Goal: Information Seeking & Learning: Learn about a topic

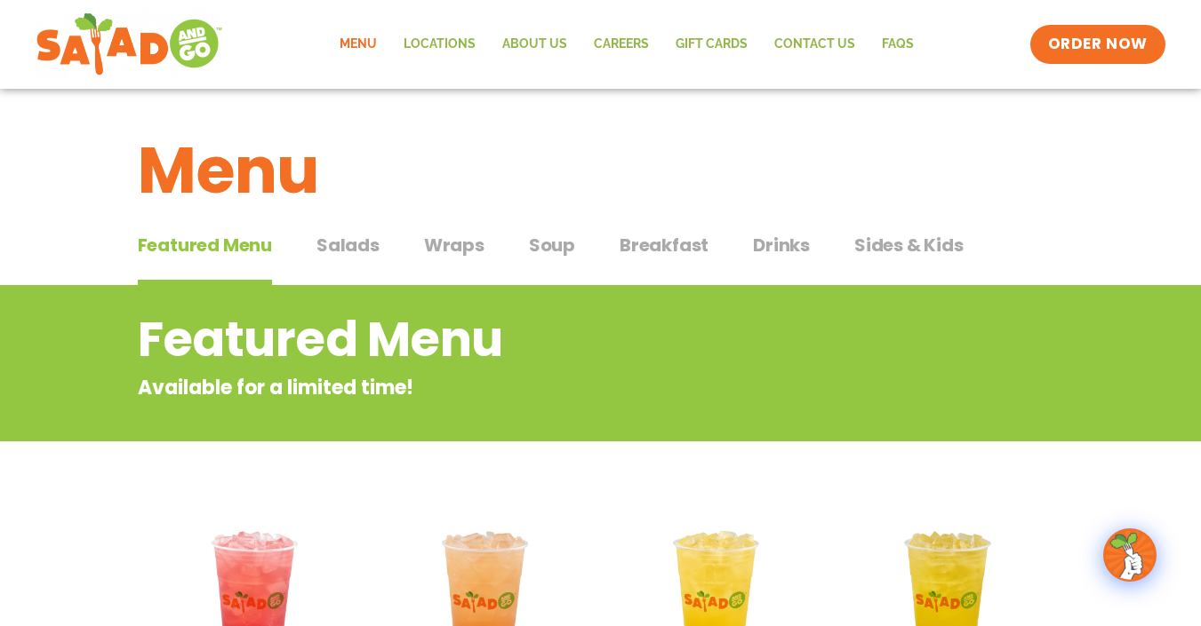
click at [461, 252] on span "Wraps" at bounding box center [454, 245] width 60 height 27
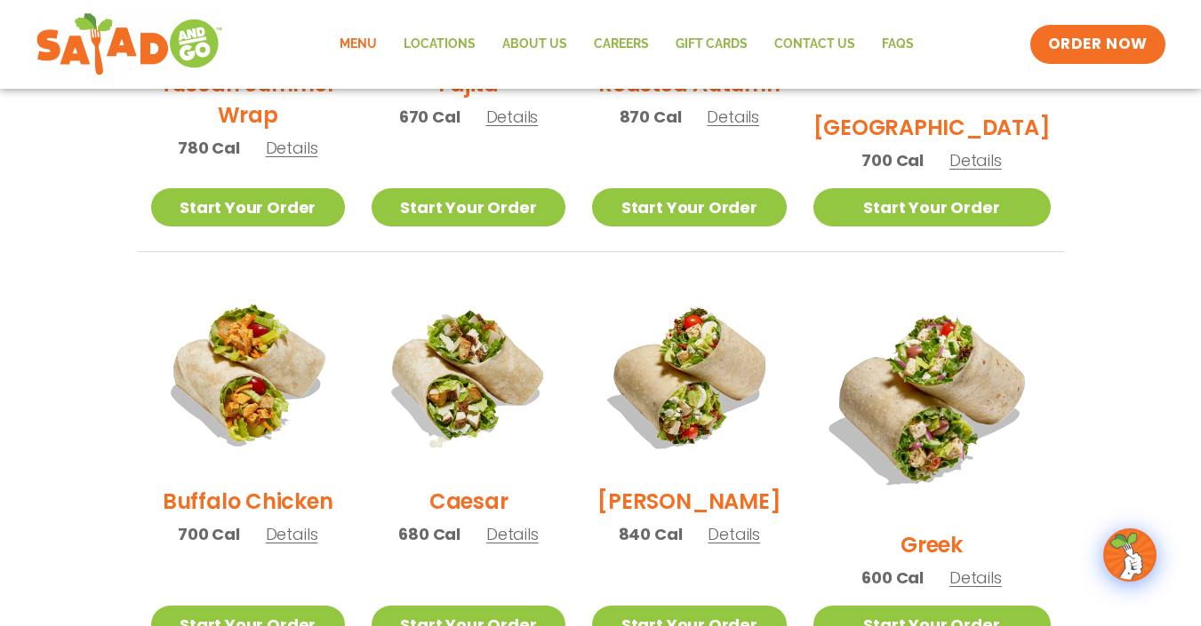
scroll to position [701, 0]
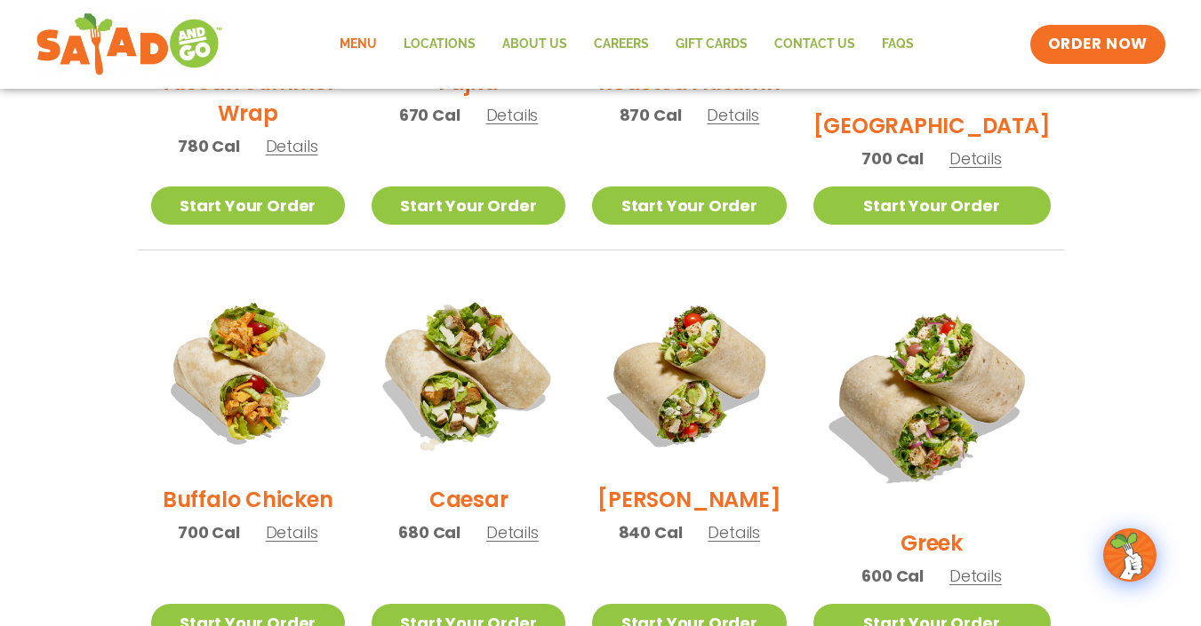
click at [468, 376] on img at bounding box center [468, 373] width 227 height 227
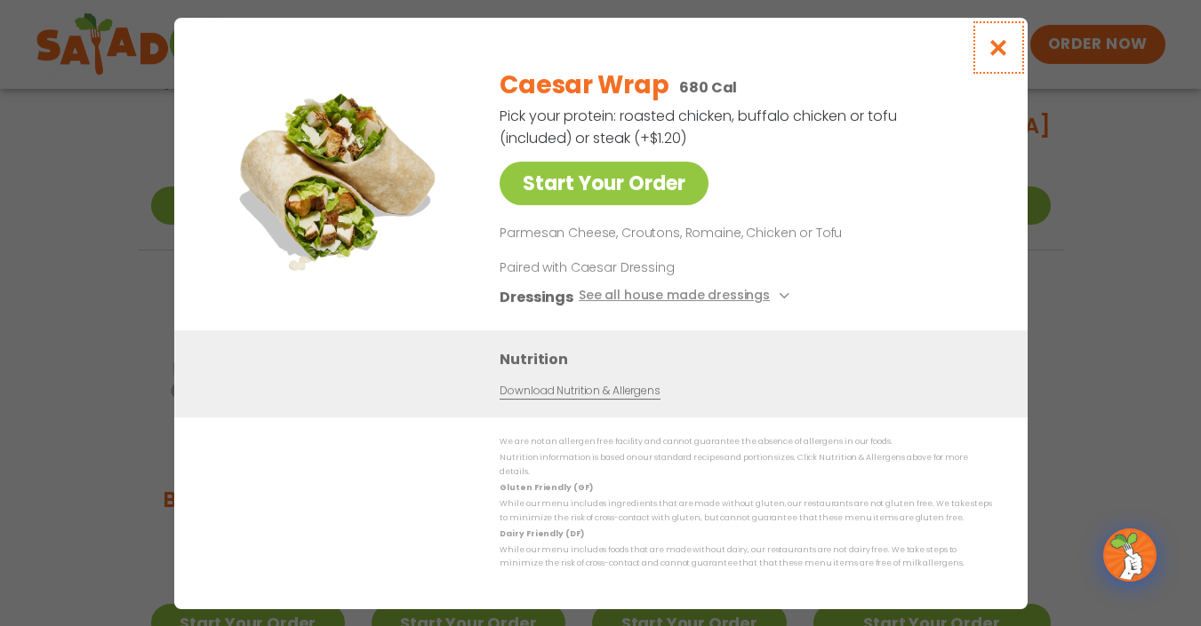
click at [999, 57] on icon "Close modal" at bounding box center [997, 47] width 22 height 19
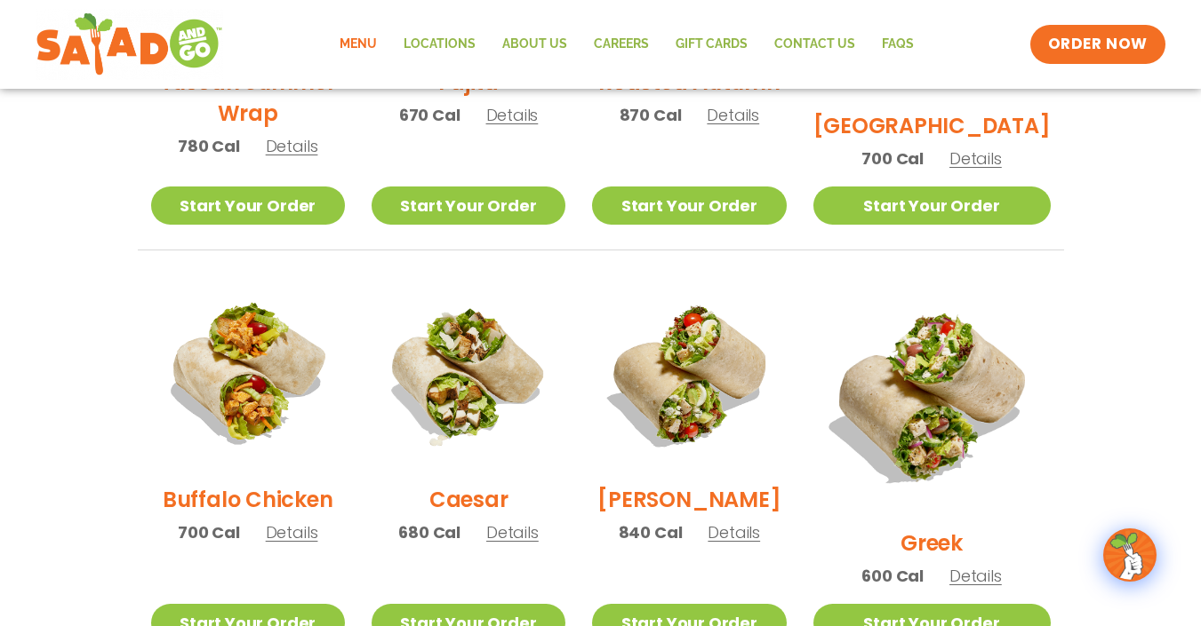
click at [985, 565] on span "Details" at bounding box center [975, 576] width 52 height 22
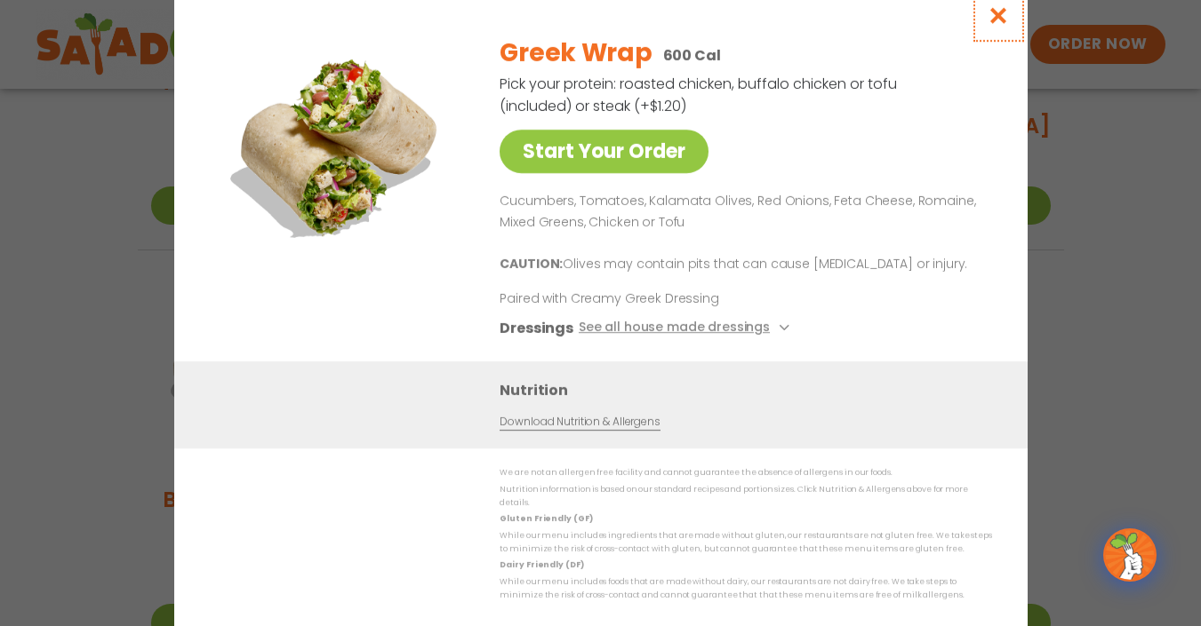
click at [996, 21] on icon "Close modal" at bounding box center [997, 15] width 22 height 19
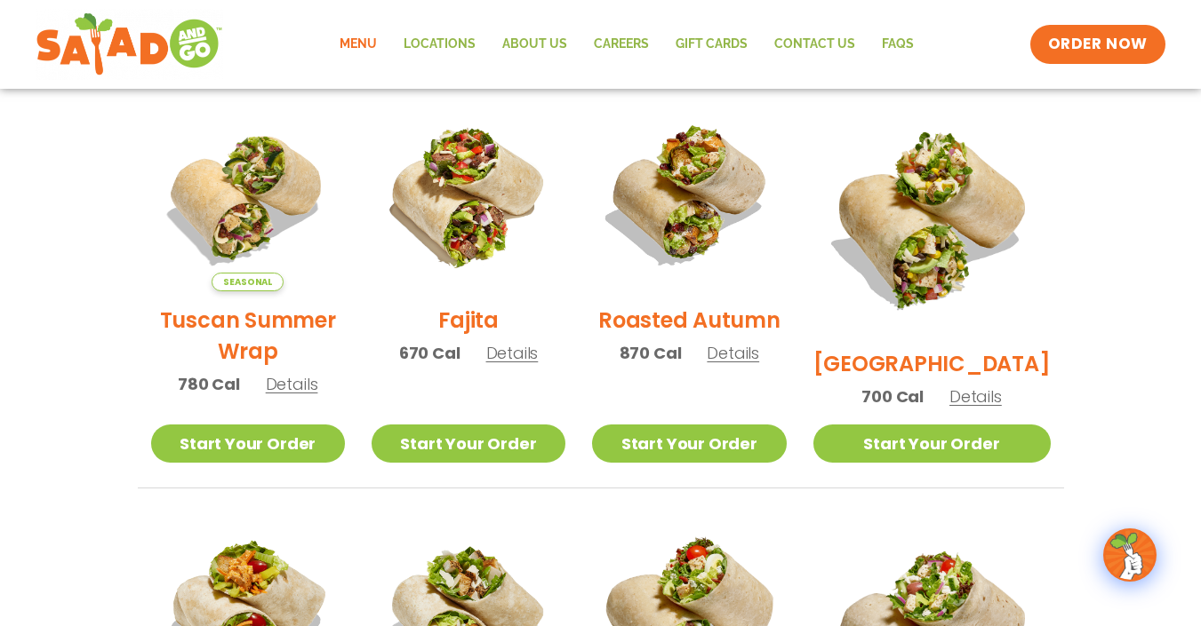
scroll to position [436, 0]
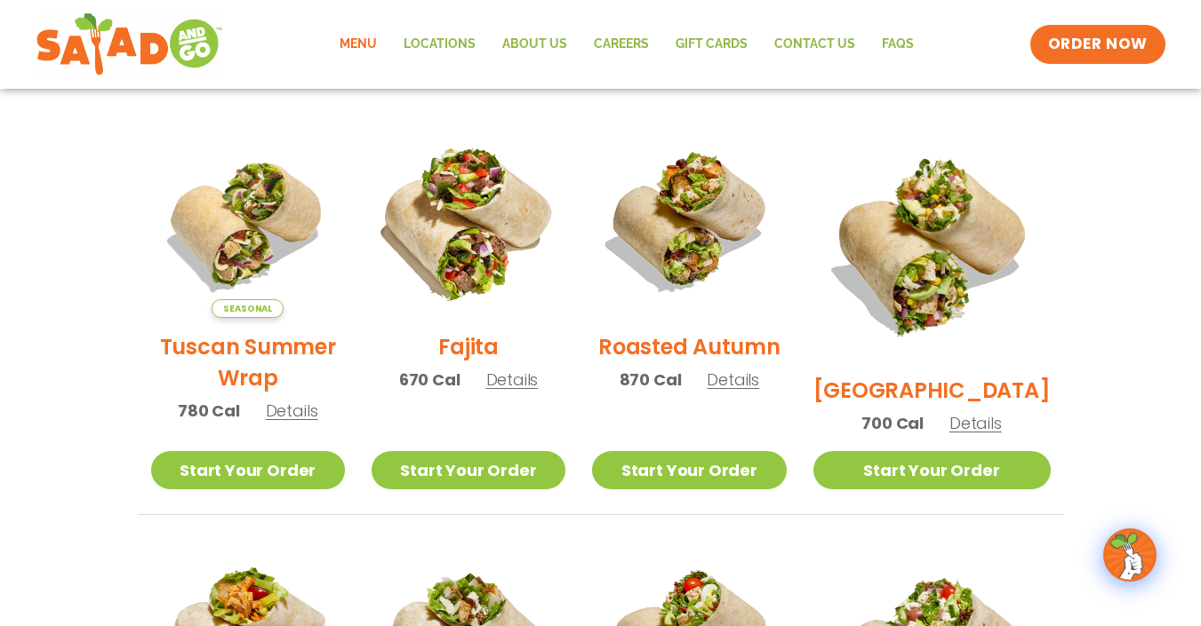
click at [500, 255] on img at bounding box center [468, 221] width 227 height 227
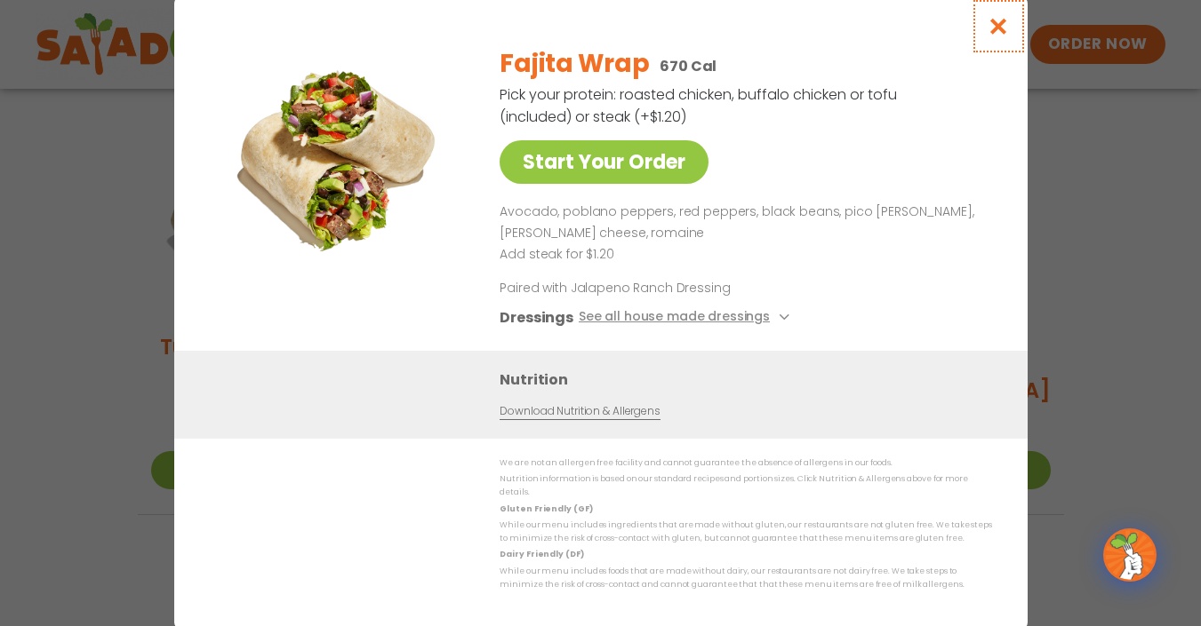
click at [1001, 26] on icon "Close modal" at bounding box center [997, 26] width 22 height 19
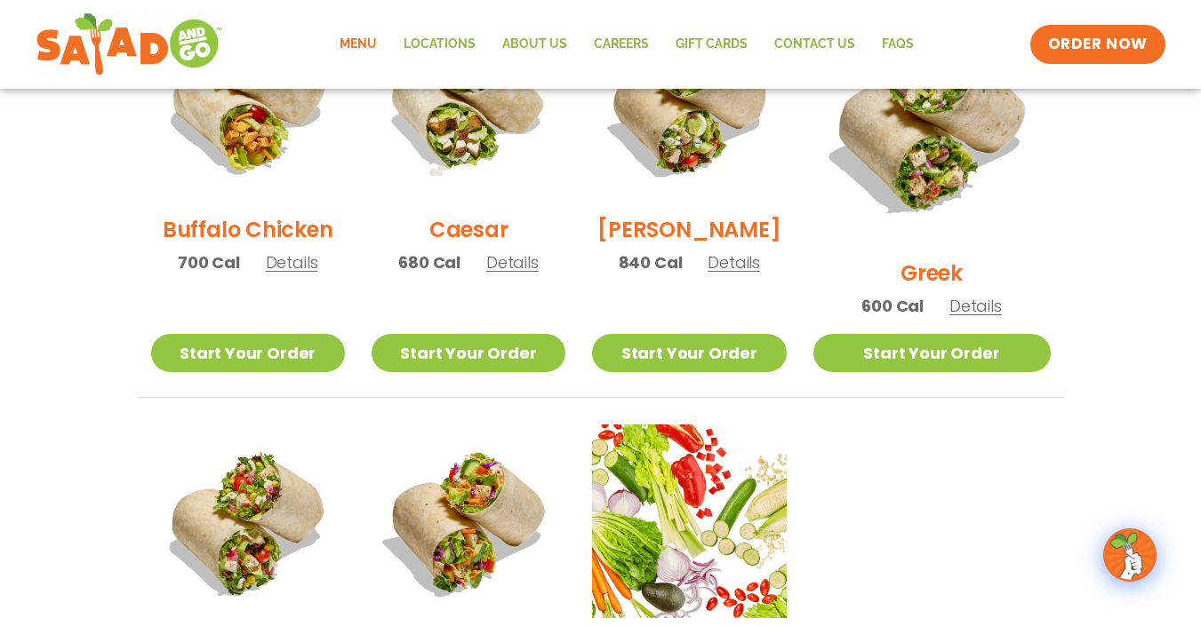
scroll to position [933, 0]
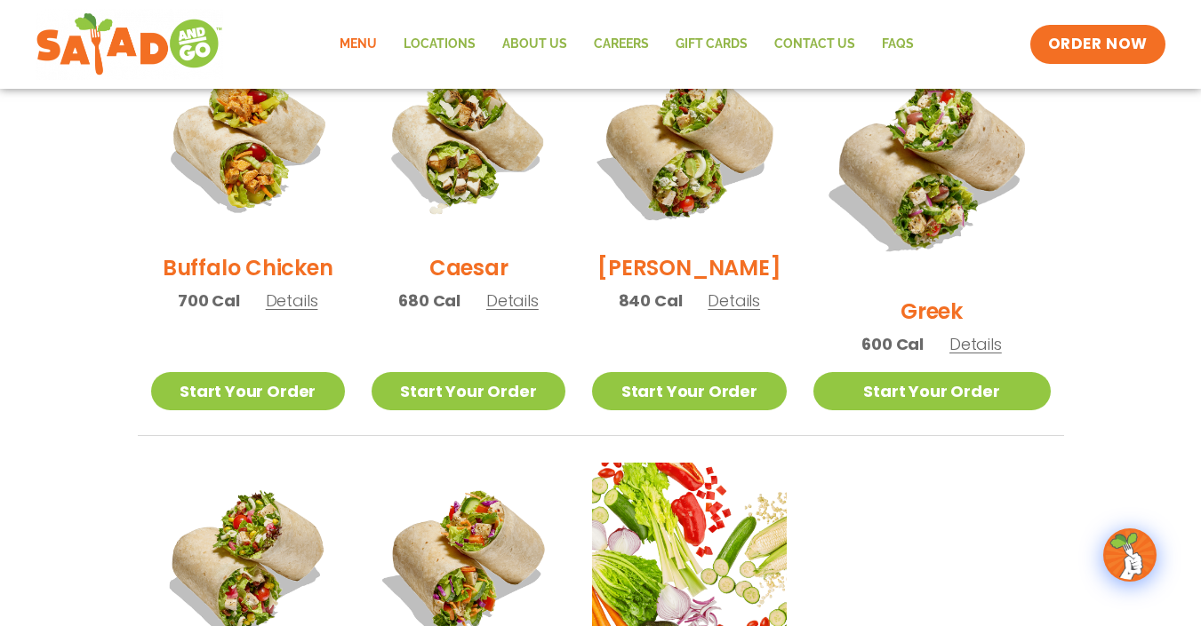
click at [680, 234] on img at bounding box center [688, 141] width 227 height 227
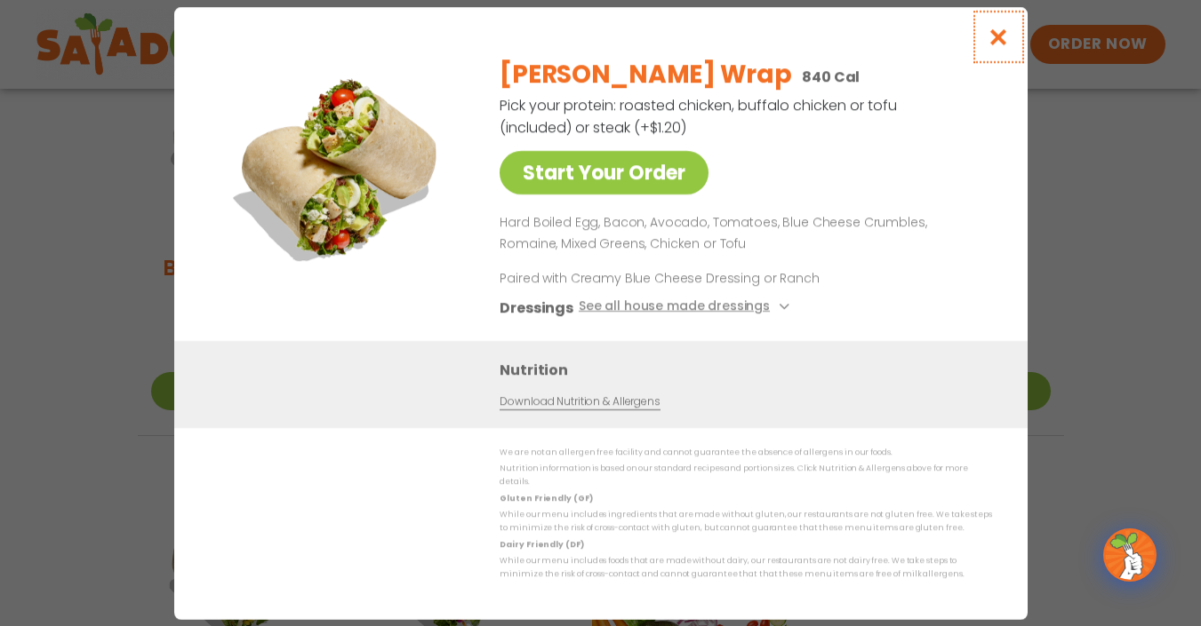
click at [985, 46] on button "Close modal" at bounding box center [998, 37] width 58 height 60
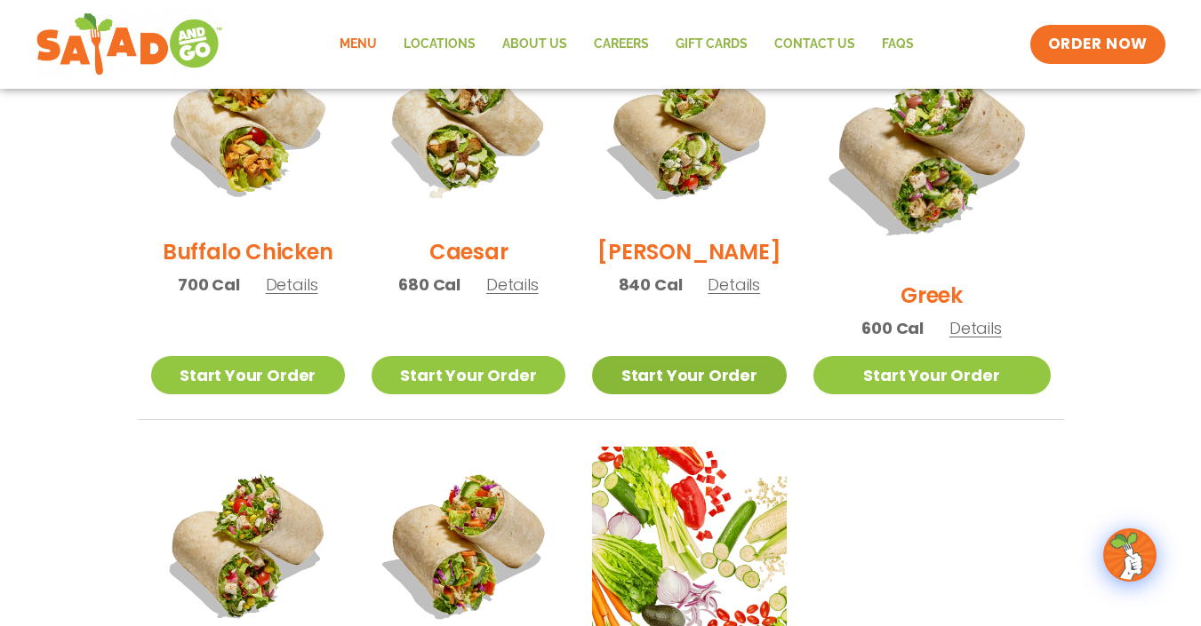
scroll to position [934, 0]
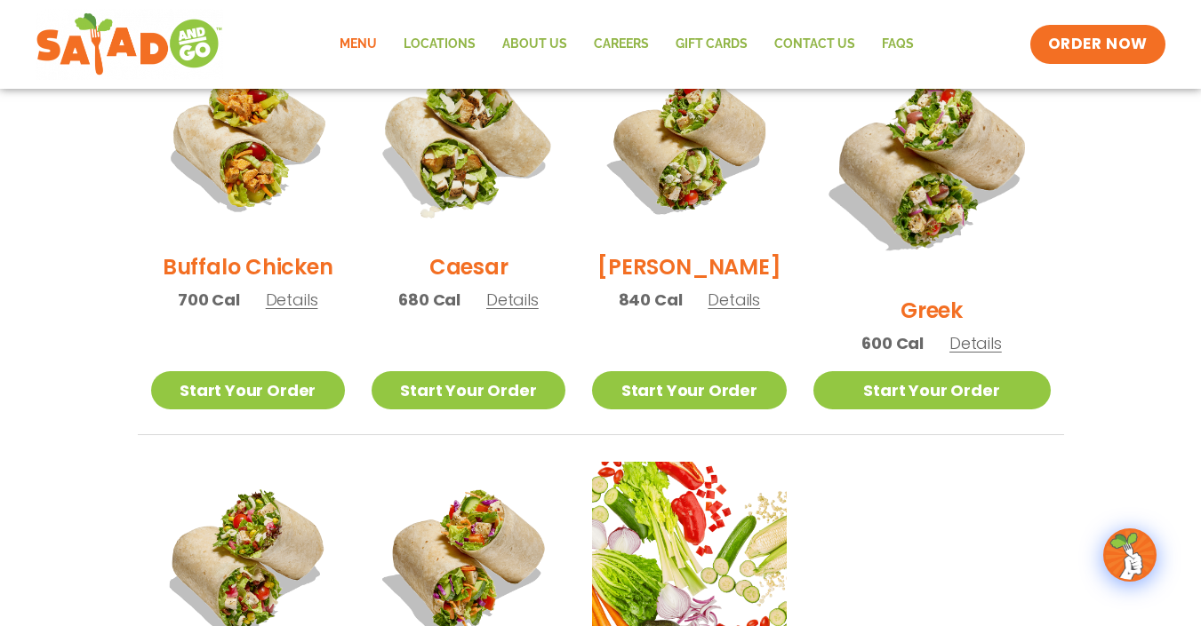
click at [496, 179] on img at bounding box center [468, 141] width 227 height 227
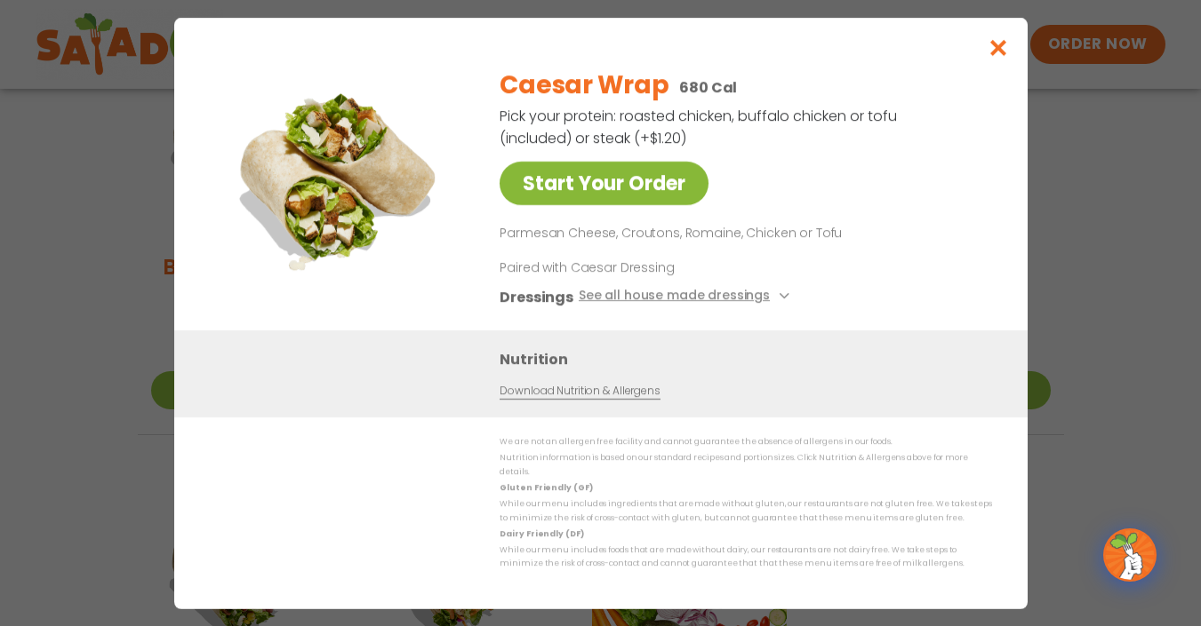
click at [578, 193] on link "Start Your Order" at bounding box center [603, 184] width 209 height 44
